Goal: Information Seeking & Learning: Find contact information

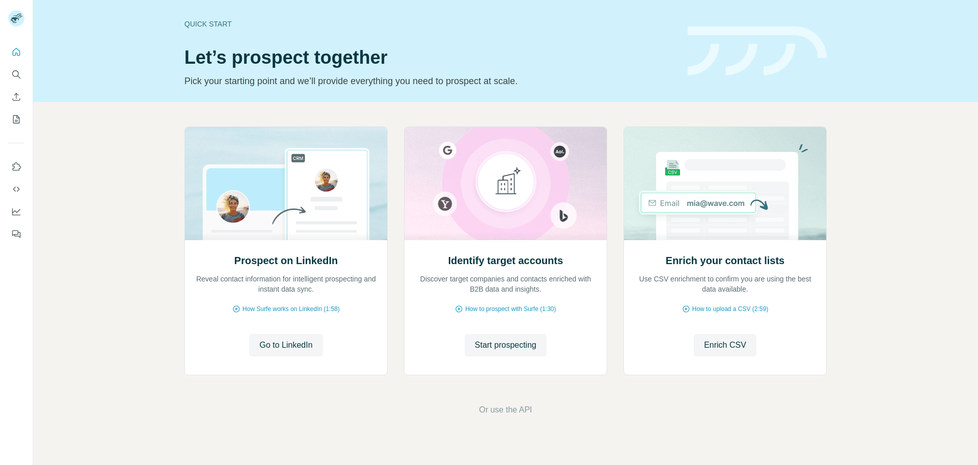
click at [18, 52] on icon "Quick start" at bounding box center [16, 52] width 10 height 10
click at [15, 71] on icon "Search" at bounding box center [16, 74] width 10 height 10
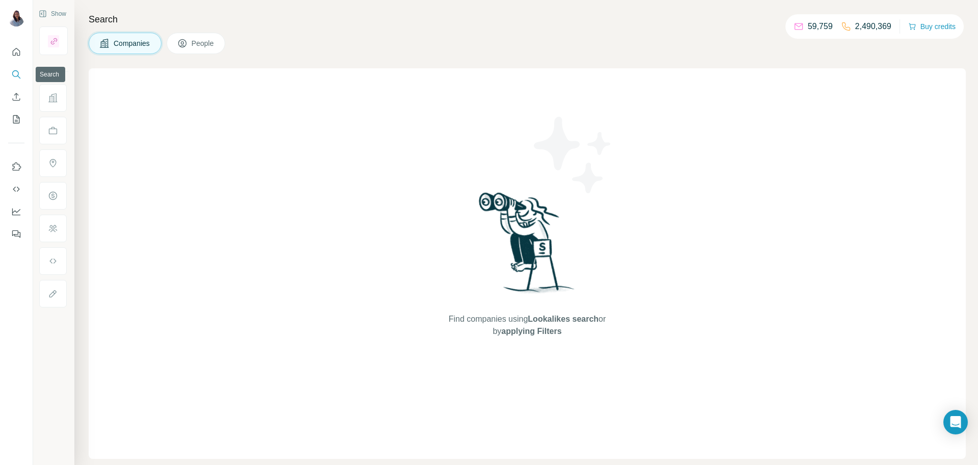
click at [129, 33] on button "Companies" at bounding box center [125, 43] width 73 height 21
click at [49, 103] on div at bounding box center [53, 98] width 28 height 28
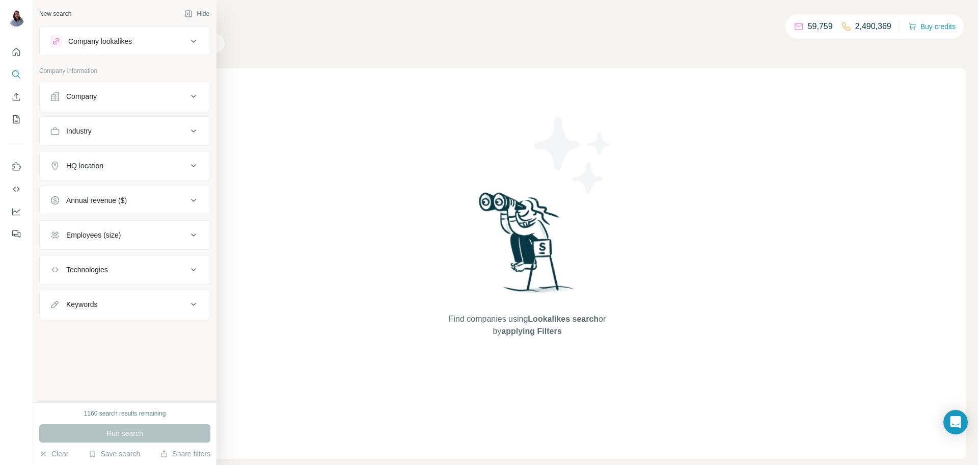
click at [193, 98] on icon at bounding box center [194, 96] width 12 height 12
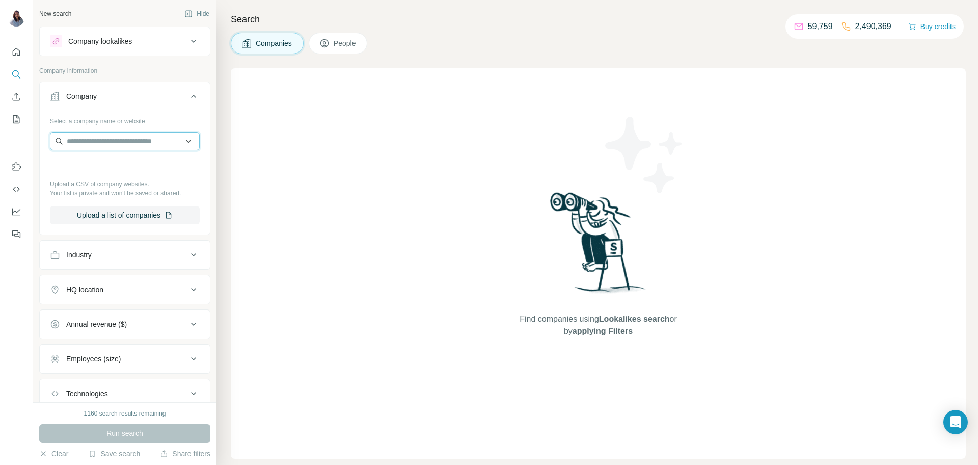
click at [154, 143] on input "text" at bounding box center [125, 141] width 150 height 18
type input "*****"
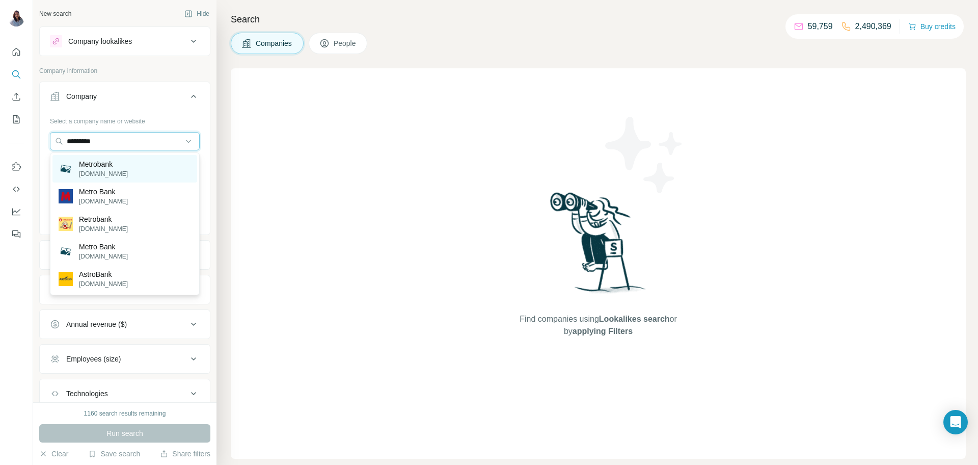
type input "*********"
click at [119, 175] on p "[DOMAIN_NAME]" at bounding box center [103, 173] width 49 height 9
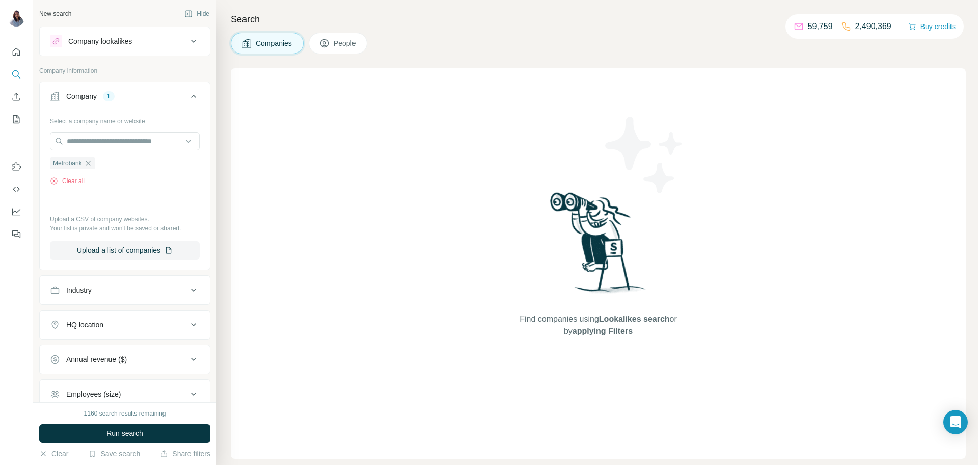
click at [352, 40] on span "People" at bounding box center [345, 43] width 23 height 10
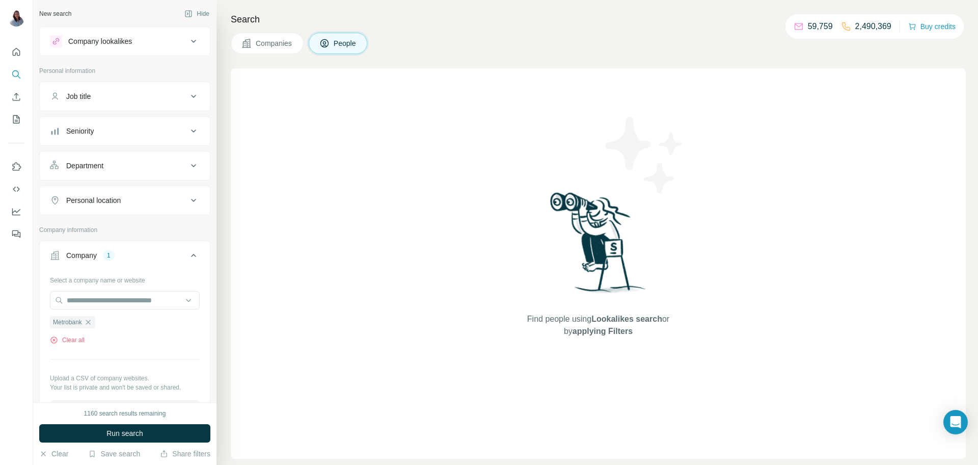
click at [189, 138] on button "Seniority" at bounding box center [125, 131] width 170 height 24
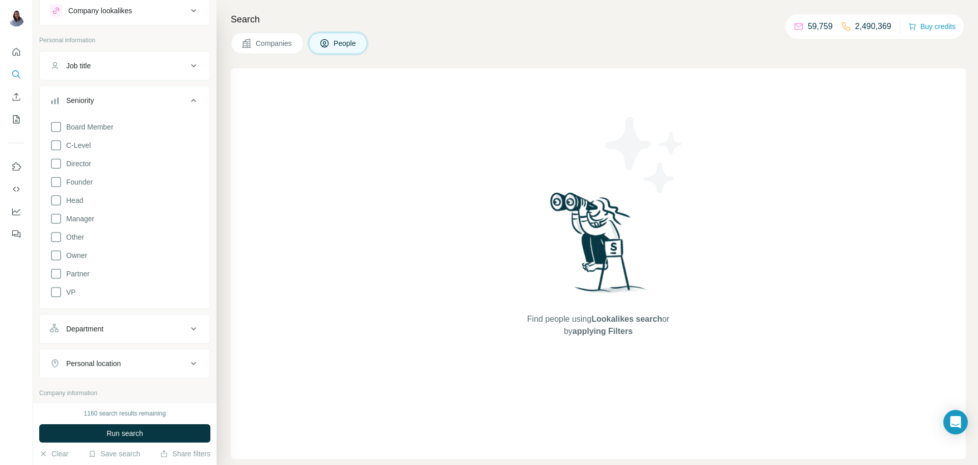
scroll to position [42, 0]
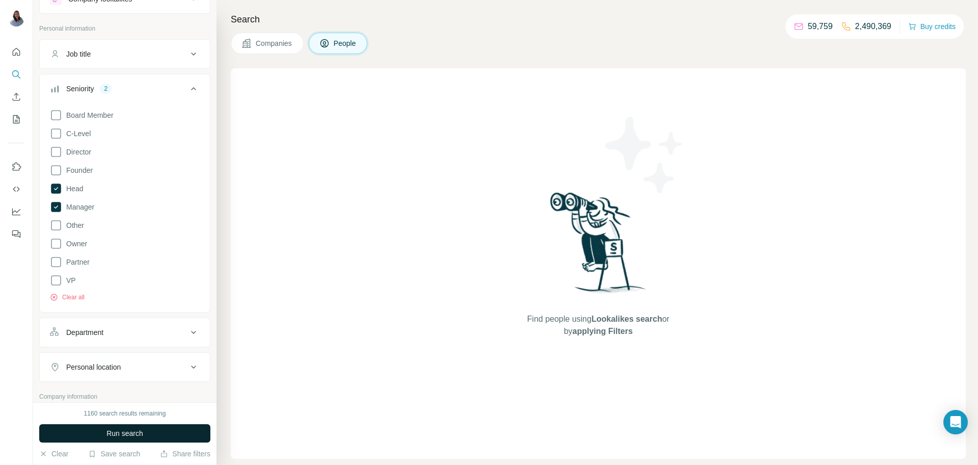
click at [162, 436] on button "Run search" at bounding box center [124, 433] width 171 height 18
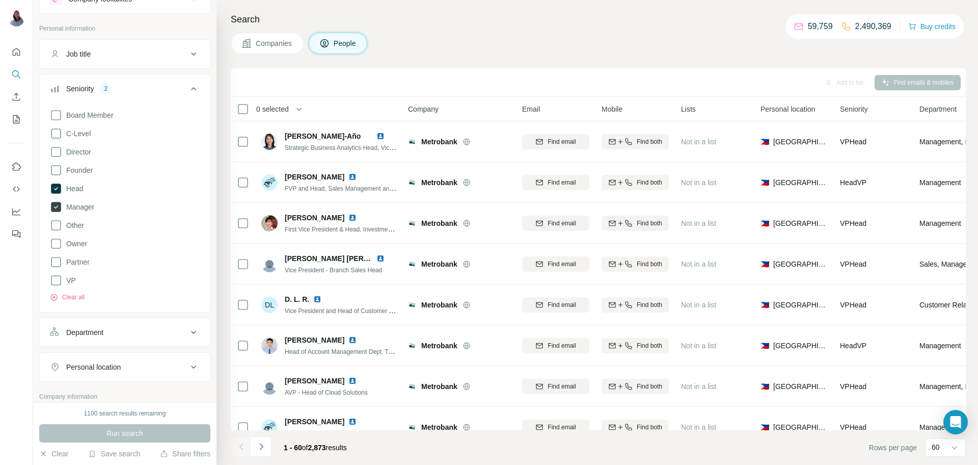
click at [58, 207] on icon at bounding box center [56, 207] width 10 height 10
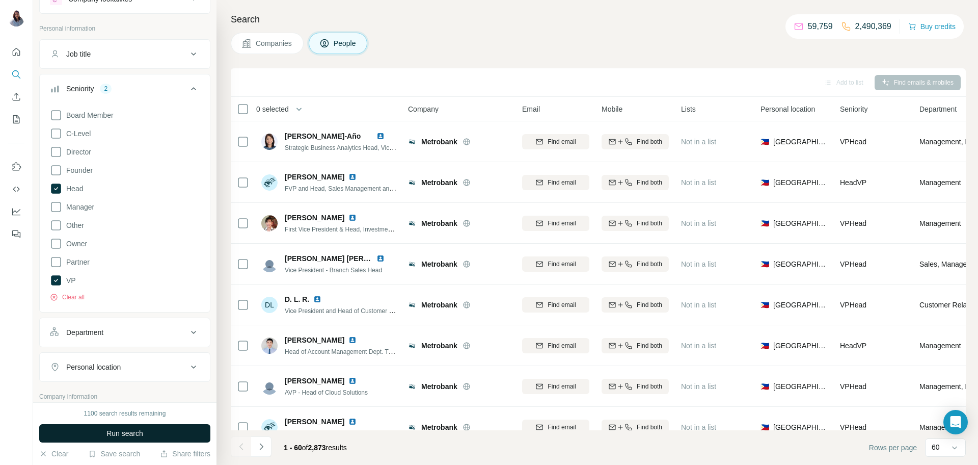
click at [92, 440] on button "Run search" at bounding box center [124, 433] width 171 height 18
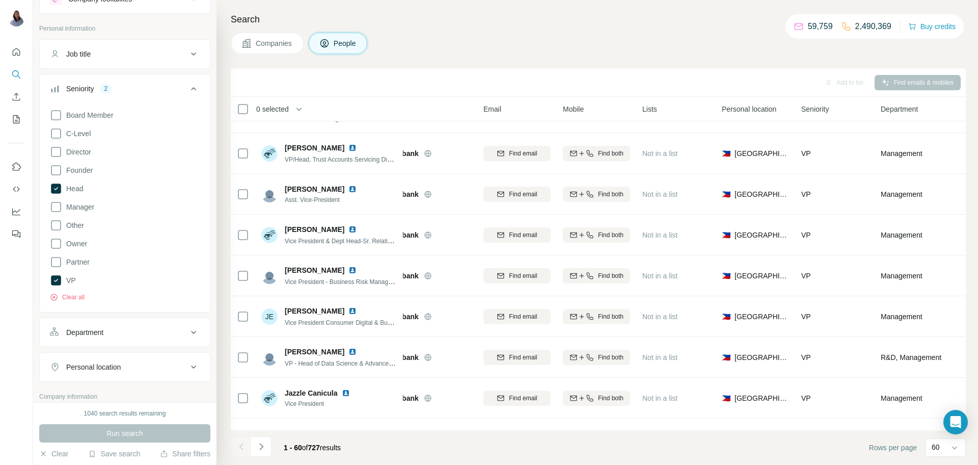
scroll to position [2137, 39]
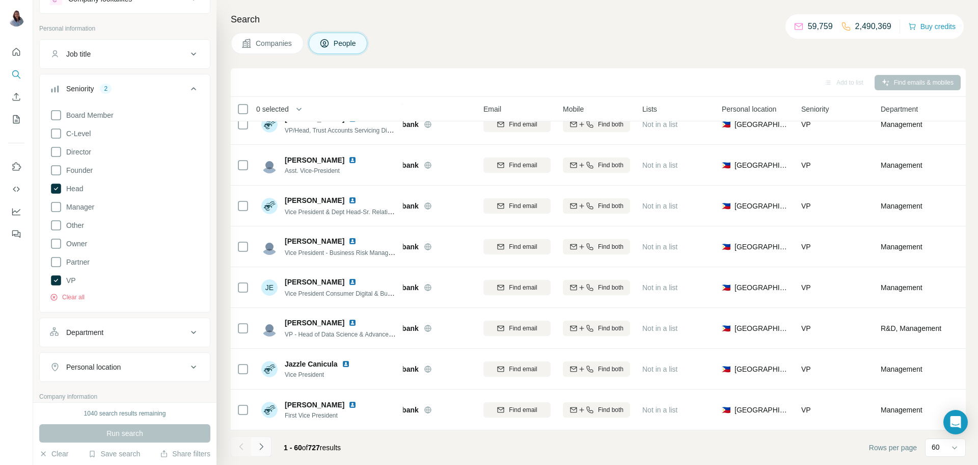
click at [264, 450] on icon "Navigate to next page" at bounding box center [261, 446] width 10 height 10
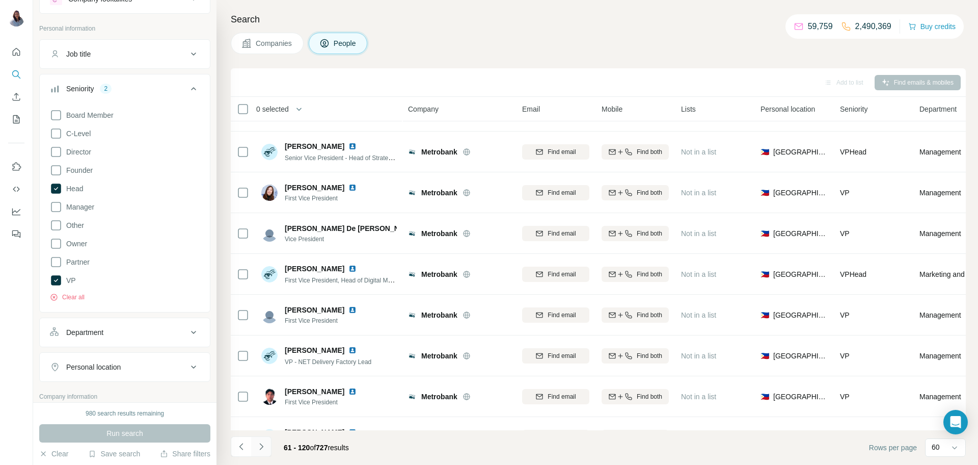
scroll to position [0, 0]
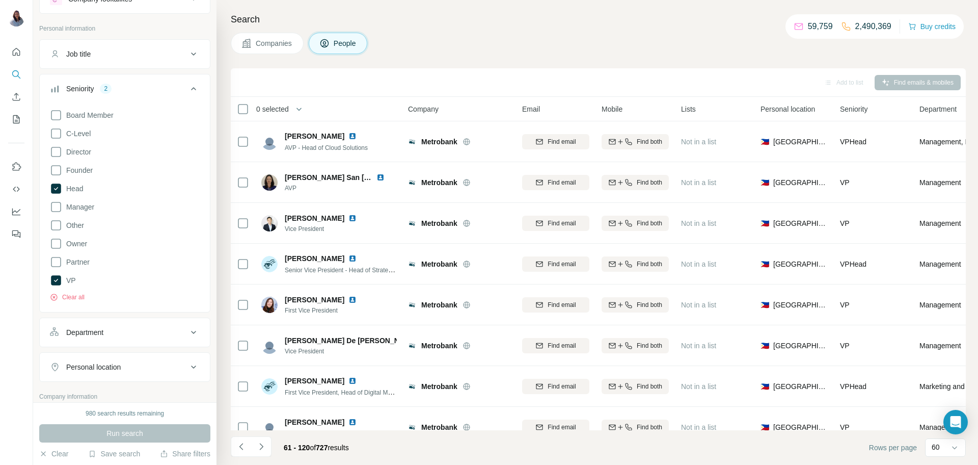
click at [499, 31] on div "Search Companies People Add to list Find emails & mobiles 0 selected People Com…" at bounding box center [598, 232] width 762 height 465
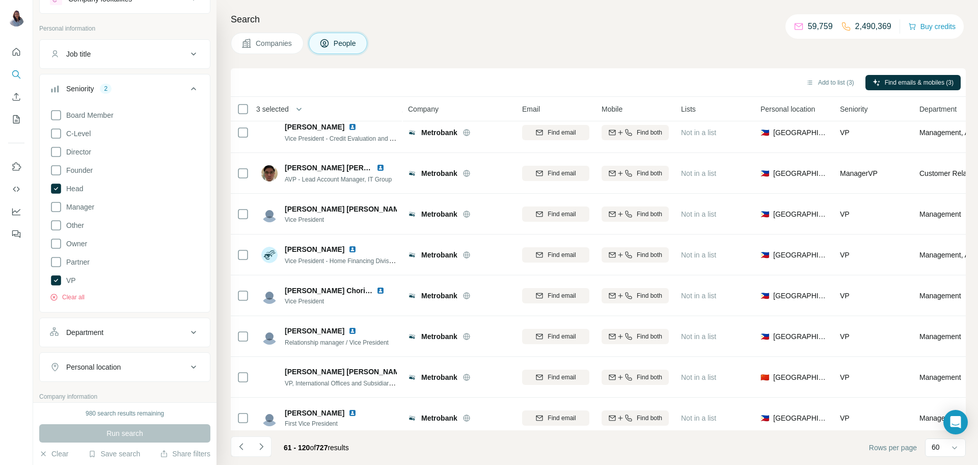
scroll to position [1005, 0]
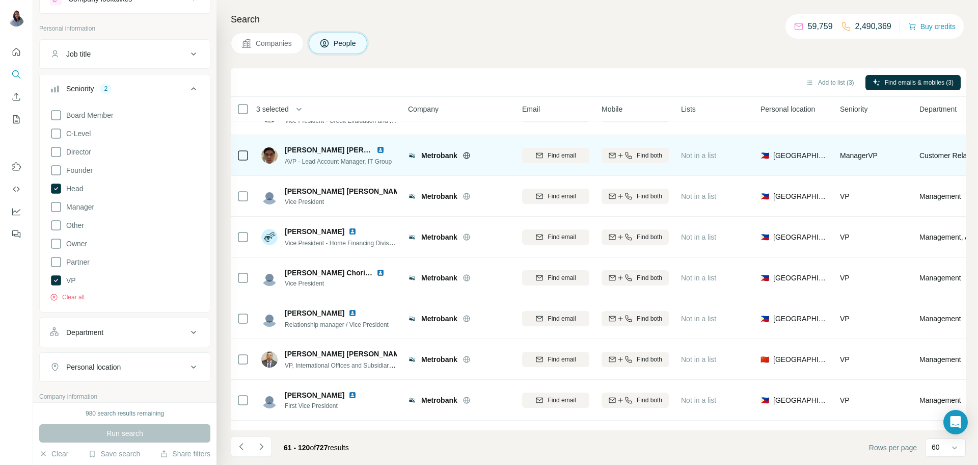
click at [381, 150] on img at bounding box center [381, 150] width 8 height 8
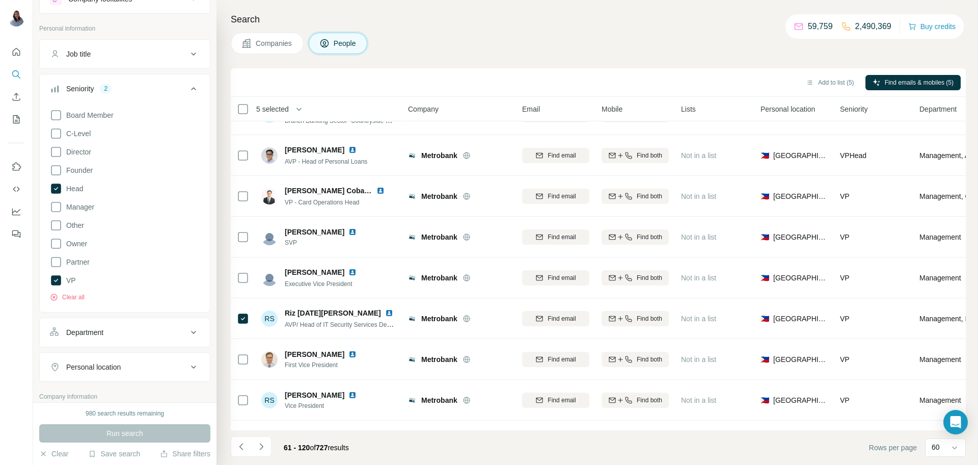
scroll to position [2137, 0]
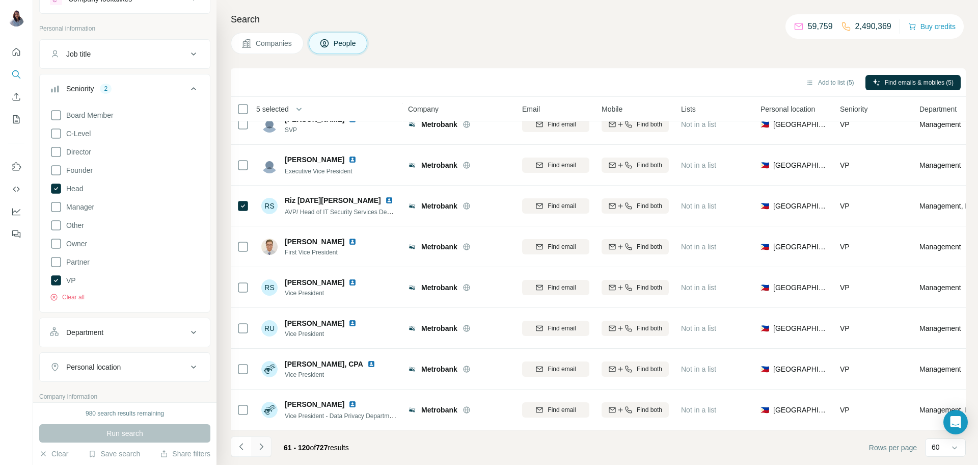
click at [261, 446] on icon "Navigate to next page" at bounding box center [261, 446] width 10 height 10
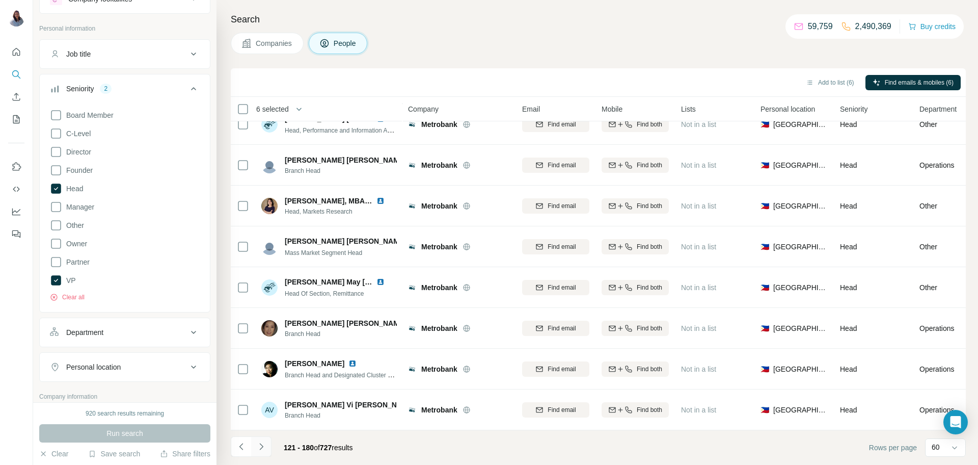
click at [263, 451] on icon "Navigate to next page" at bounding box center [261, 446] width 10 height 10
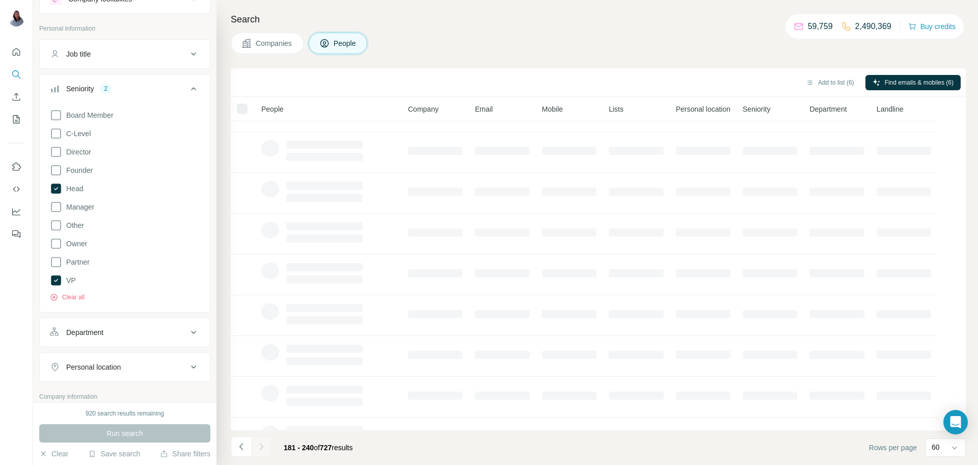
scroll to position [99, 0]
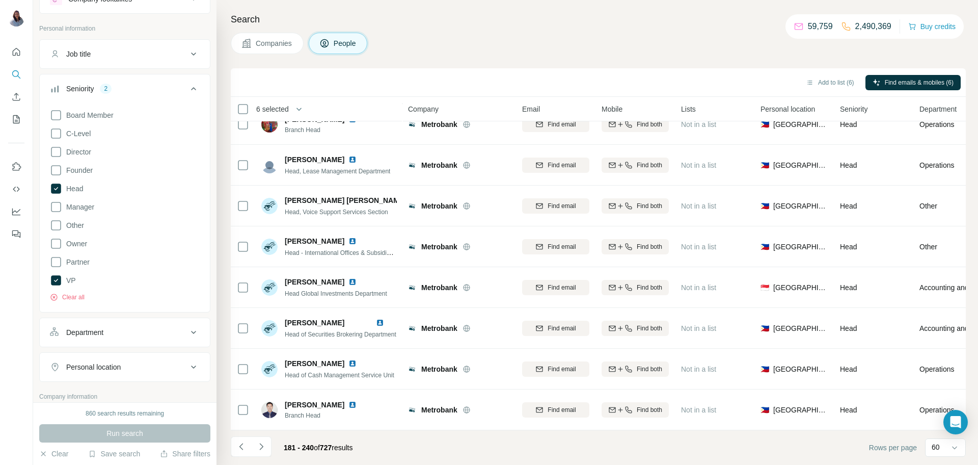
click at [630, 31] on div "Search Companies People Add to list (6) Find emails & mobiles (6) 6 selected Pe…" at bounding box center [598, 232] width 762 height 465
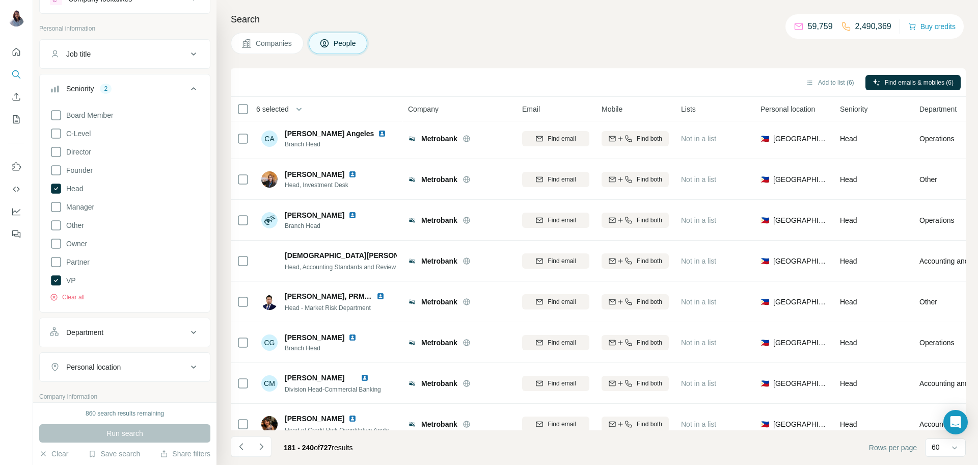
scroll to position [2137, 0]
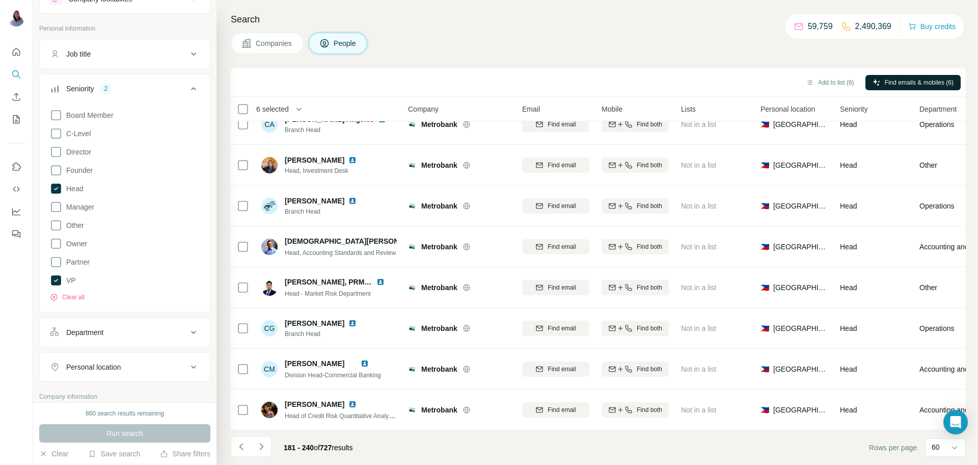
click at [930, 79] on span "Find emails & mobiles (6)" at bounding box center [919, 82] width 69 height 9
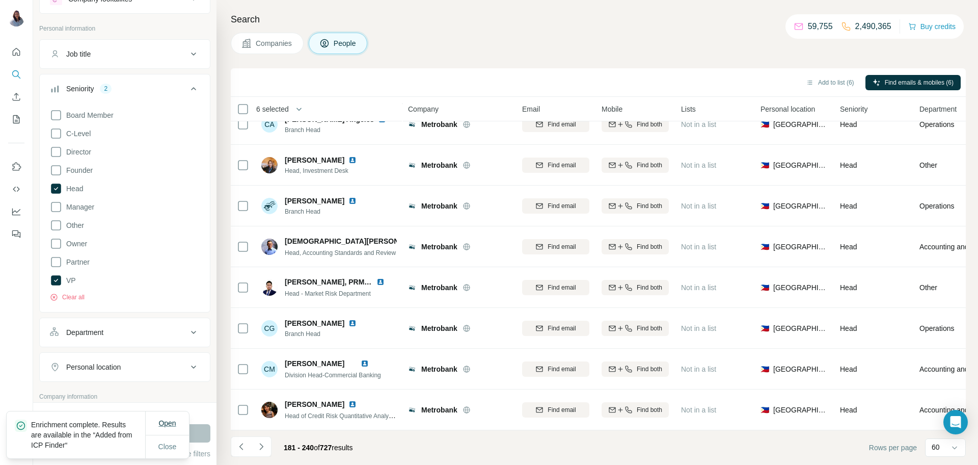
click at [172, 425] on span "Open" at bounding box center [166, 423] width 17 height 8
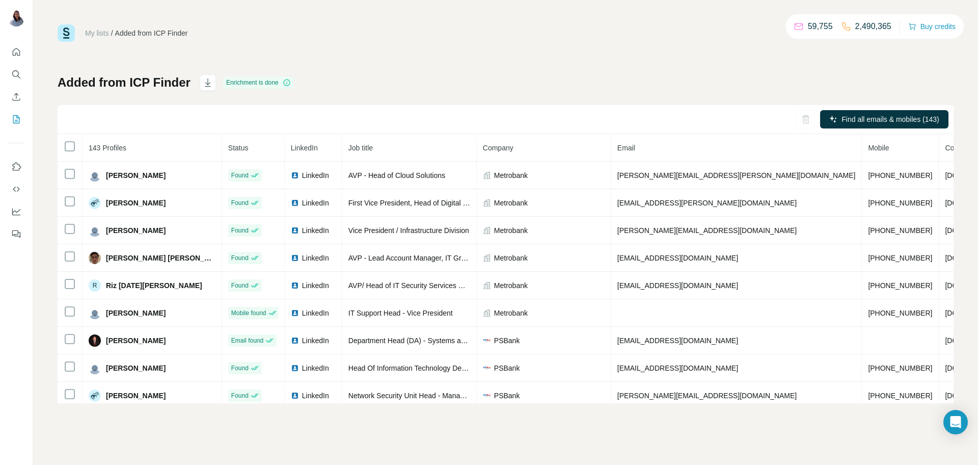
click at [628, 25] on div "My lists / Added from ICP Finder 59,755 2,490,365 Buy credits" at bounding box center [506, 32] width 896 height 17
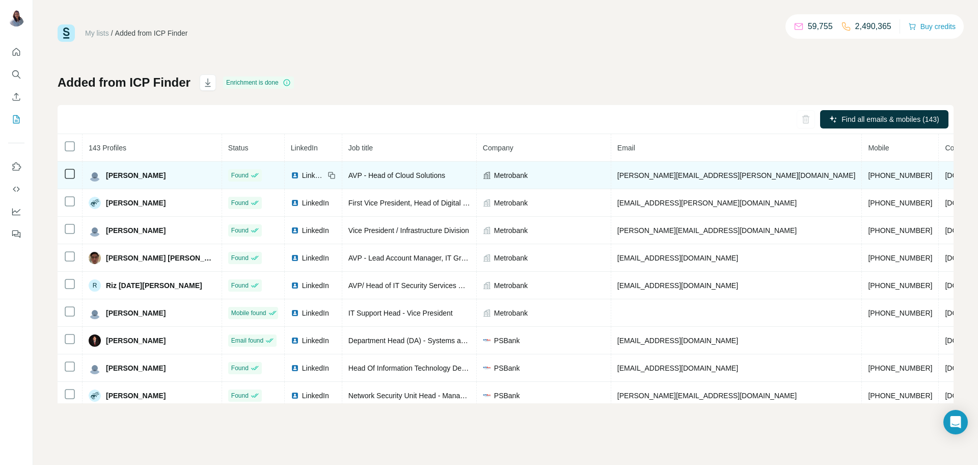
drag, startPoint x: 164, startPoint y: 174, endPoint x: 104, endPoint y: 177, distance: 59.7
click at [104, 177] on div "[PERSON_NAME]" at bounding box center [152, 175] width 127 height 12
copy span "[PERSON_NAME]"
